Goal: Transaction & Acquisition: Book appointment/travel/reservation

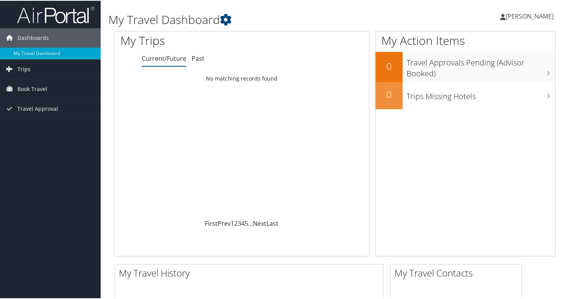
click at [21, 70] on span "Trips" at bounding box center [23, 68] width 13 height 19
click at [26, 124] on span "Book Travel" at bounding box center [32, 122] width 30 height 19
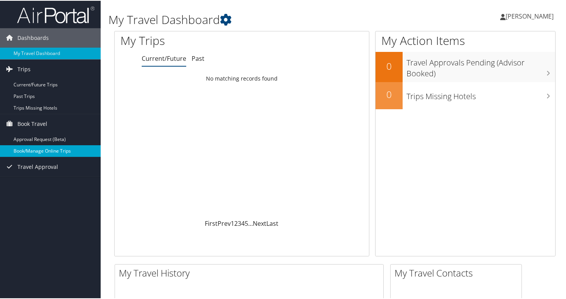
click at [26, 149] on link "Book/Manage Online Trips" at bounding box center [50, 150] width 101 height 12
